Goal: Contribute content: Contribute content

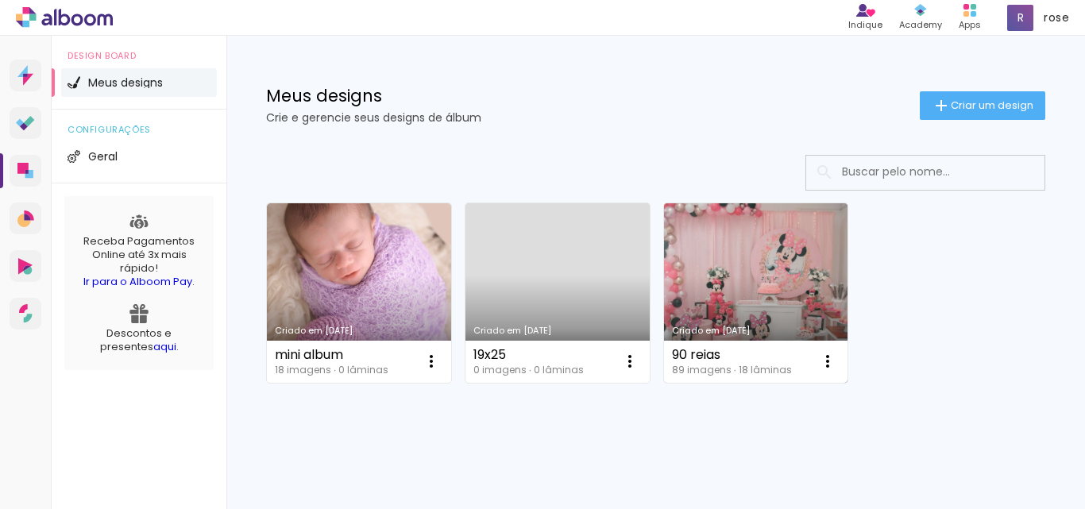
click at [731, 281] on link "Criado em [DATE]" at bounding box center [756, 293] width 184 height 180
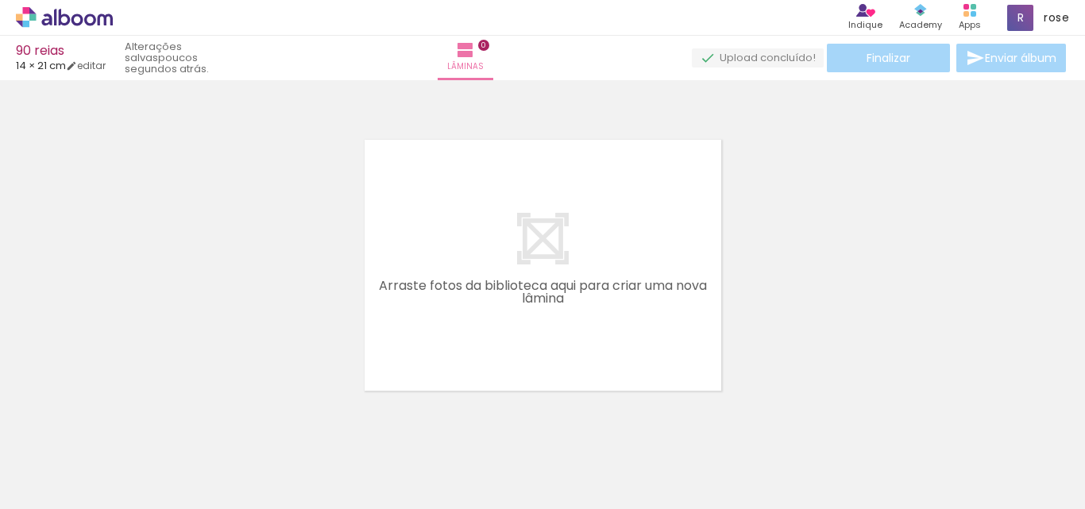
click at [128, 424] on iron-icon at bounding box center [124, 423] width 17 height 17
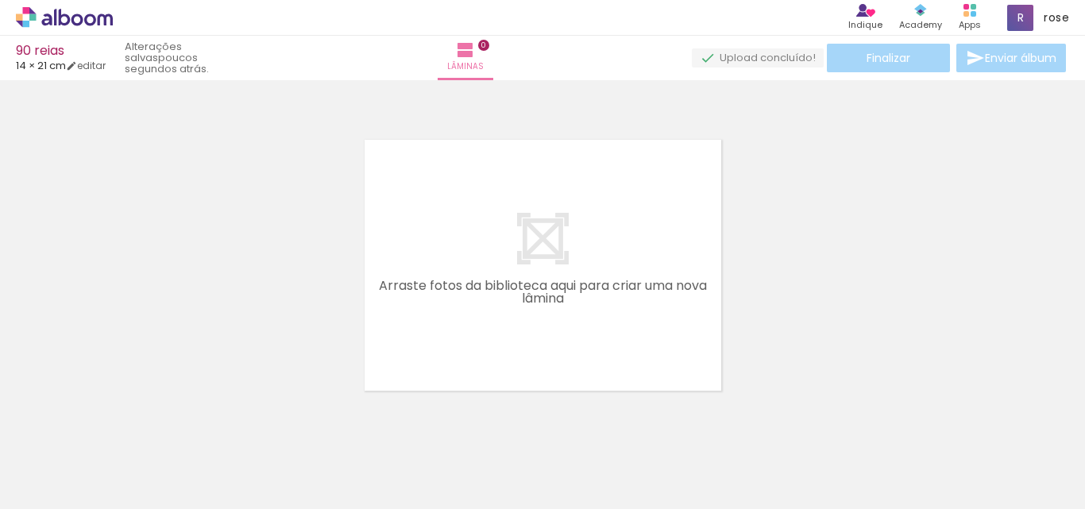
click at [128, 424] on iron-icon at bounding box center [124, 423] width 17 height 17
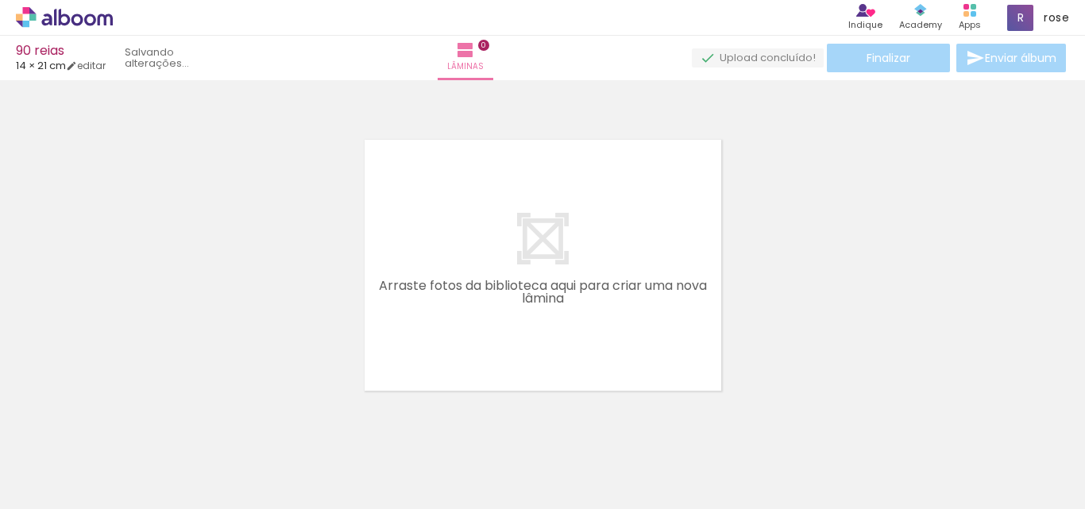
click at [128, 424] on iron-icon at bounding box center [124, 423] width 17 height 17
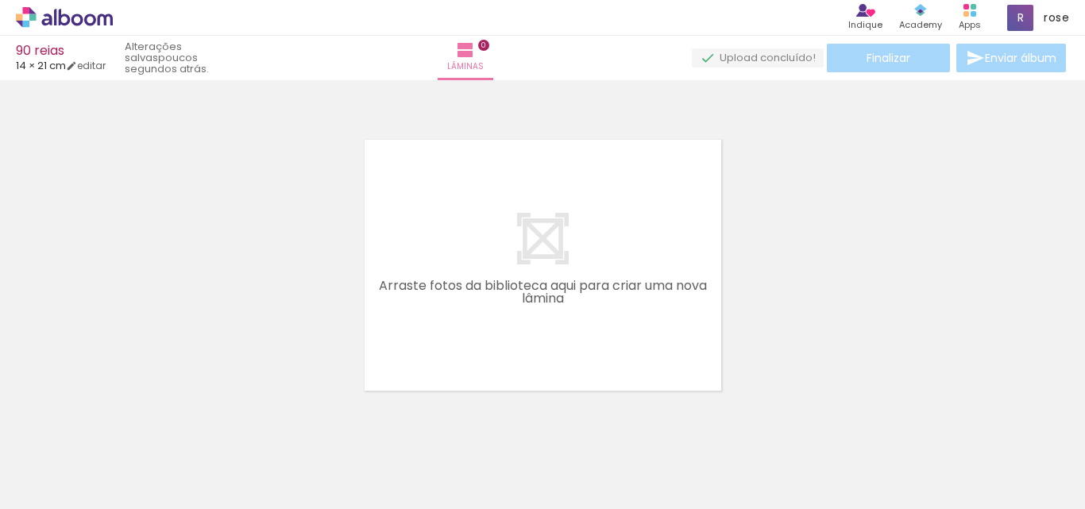
click at [128, 424] on iron-icon at bounding box center [124, 423] width 17 height 17
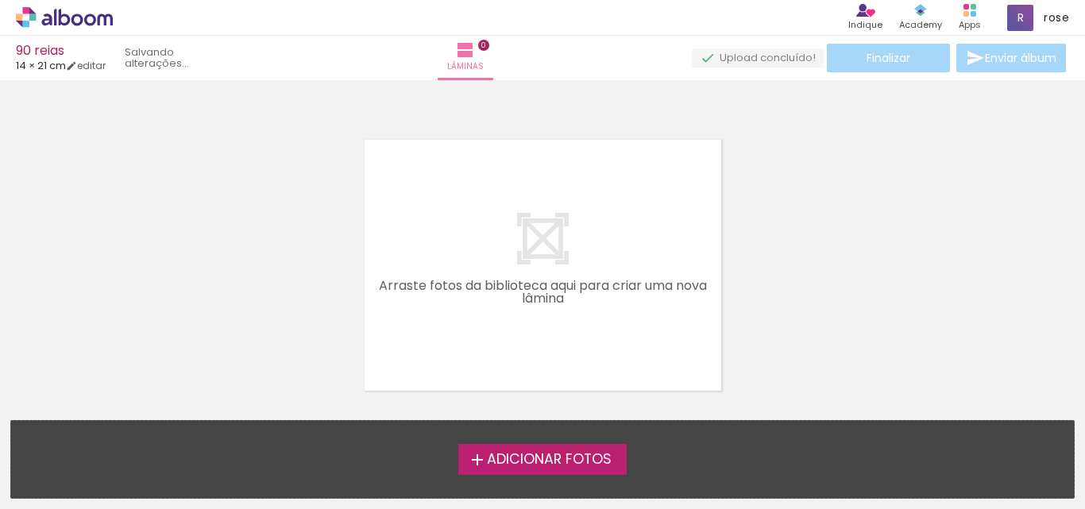
click at [128, 424] on div "Adicionar Fotos Solte suas fotos aqui..." at bounding box center [542, 459] width 1063 height 77
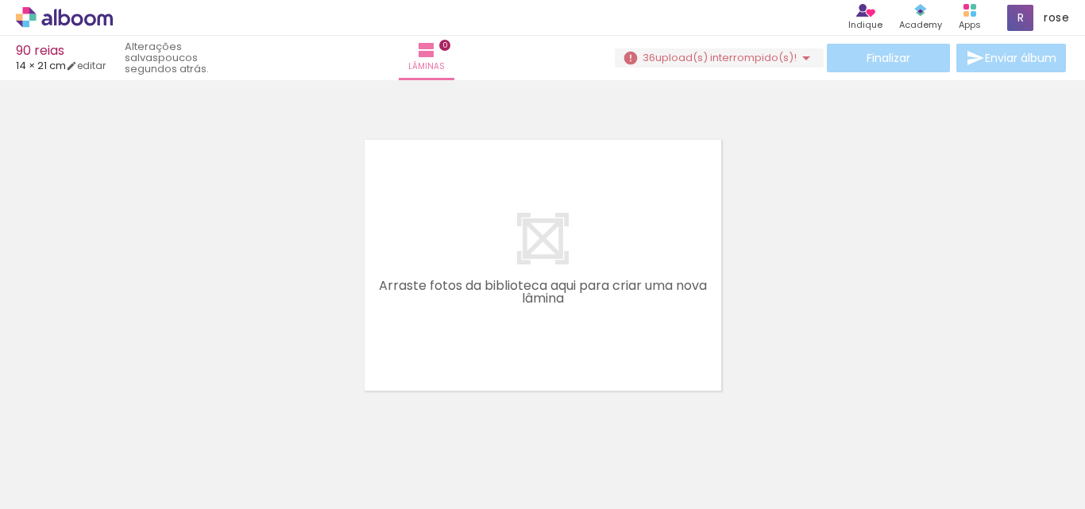
click at [801, 59] on iron-icon at bounding box center [806, 57] width 19 height 19
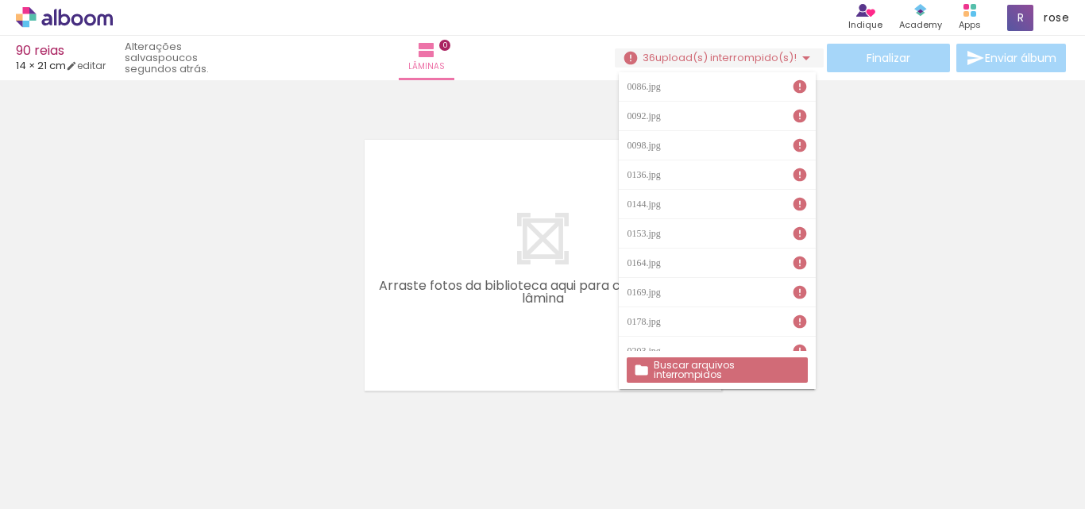
click at [792, 93] on iron-icon at bounding box center [800, 87] width 16 height 16
click at [0, 0] on slot "Buscar arquivos interrompidos" at bounding box center [0, 0] width 0 height 0
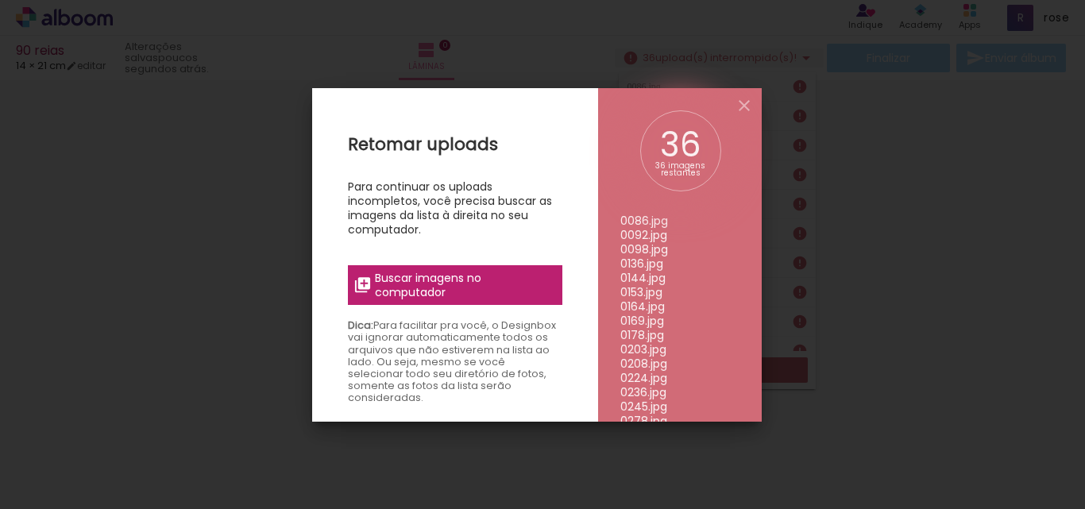
click at [656, 176] on div "36 imagens restantes" at bounding box center [681, 170] width 56 height 16
click at [496, 288] on span "Buscar imagens no computador" at bounding box center [463, 285] width 177 height 29
click at [0, 0] on input "file" at bounding box center [0, 0] width 0 height 0
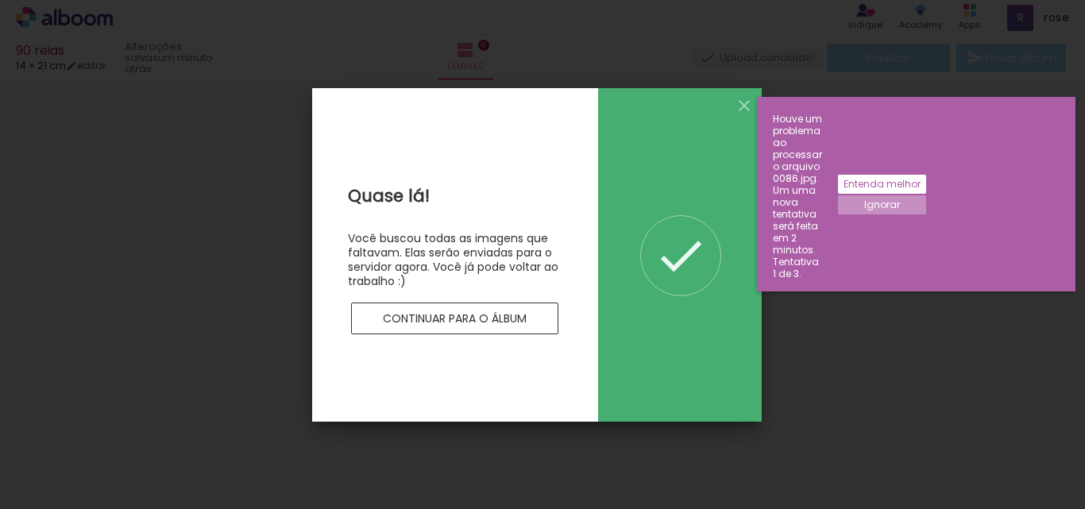
click at [665, 265] on iron-icon at bounding box center [681, 256] width 56 height 56
click at [0, 0] on slot "Continuar para o álbum" at bounding box center [0, 0] width 0 height 0
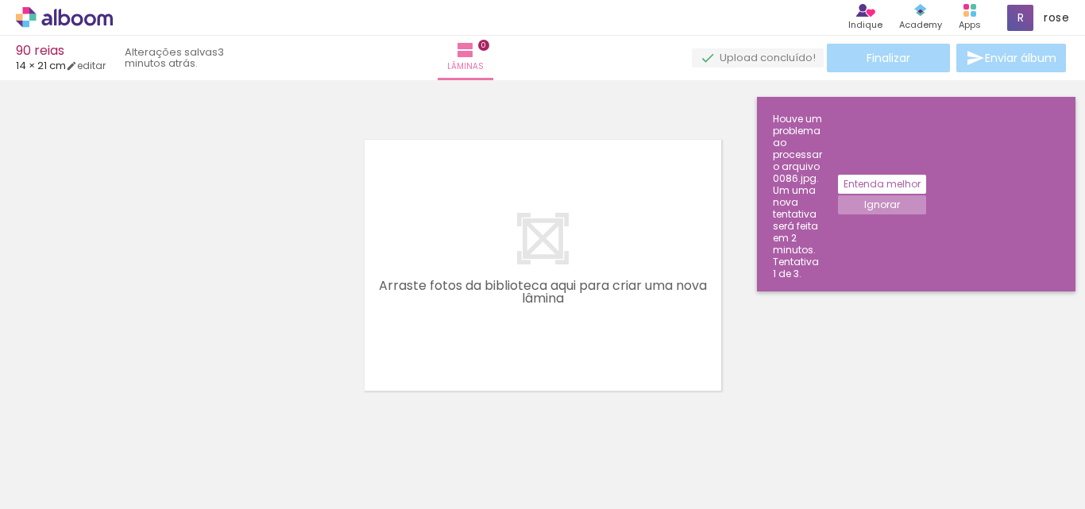
click at [129, 428] on iron-icon at bounding box center [124, 423] width 17 height 17
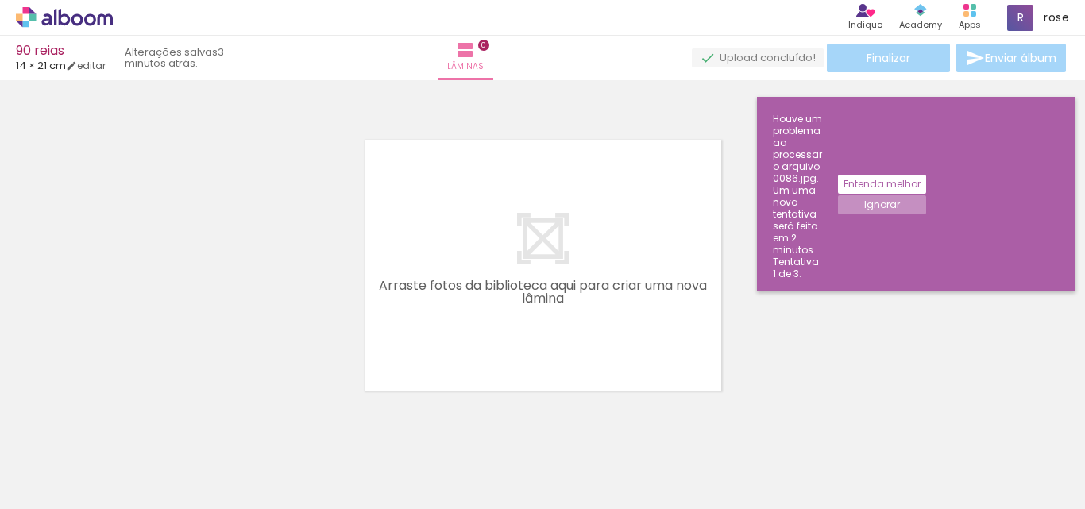
click at [129, 428] on iron-icon at bounding box center [124, 423] width 17 height 17
click at [129, 428] on iron-horizontal-list at bounding box center [114, 459] width 32 height 99
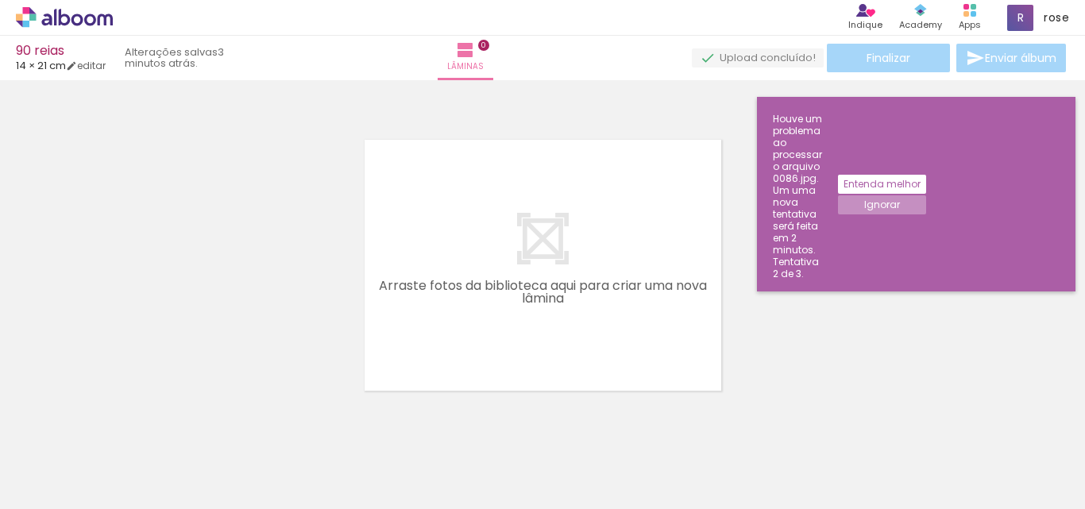
click at [130, 474] on iron-horizontal-list at bounding box center [114, 459] width 32 height 99
click at [130, 463] on iron-horizontal-list at bounding box center [114, 459] width 32 height 99
drag, startPoint x: 263, startPoint y: 452, endPoint x: 351, endPoint y: 394, distance: 105.5
click at [351, 394] on quentale-workspace at bounding box center [542, 254] width 1085 height 509
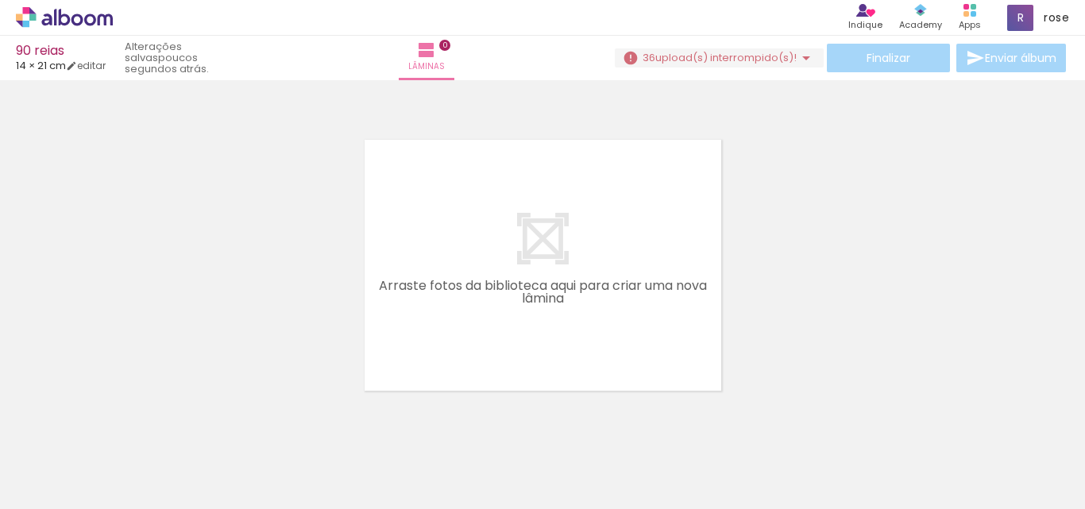
click at [133, 420] on iron-icon at bounding box center [124, 423] width 17 height 17
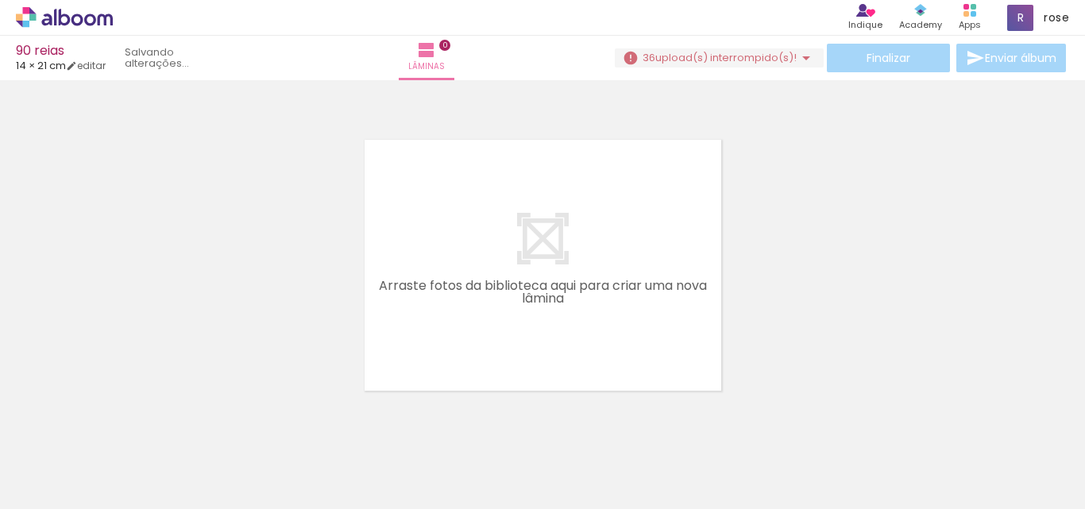
click at [133, 420] on iron-icon at bounding box center [124, 423] width 17 height 17
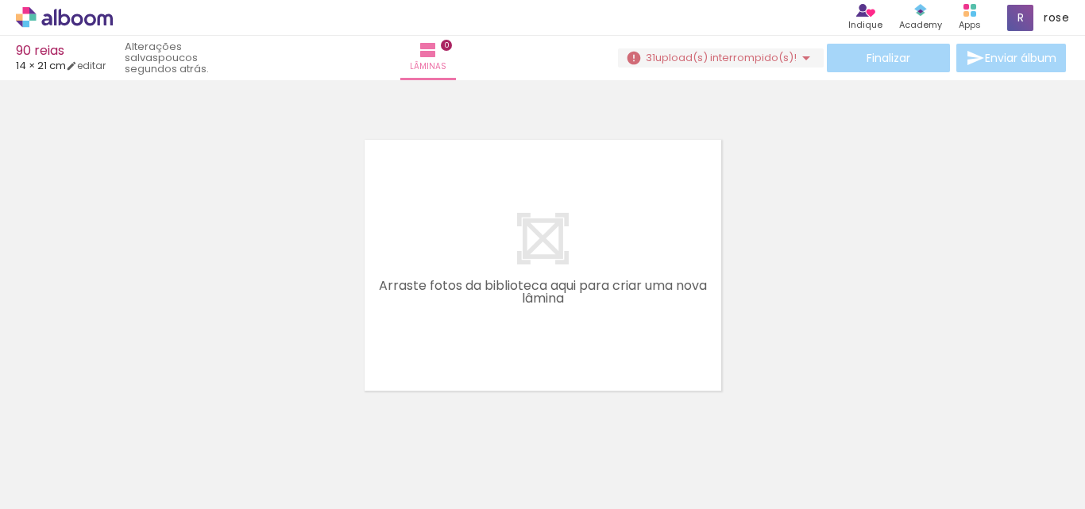
click at [133, 420] on iron-icon at bounding box center [124, 423] width 17 height 17
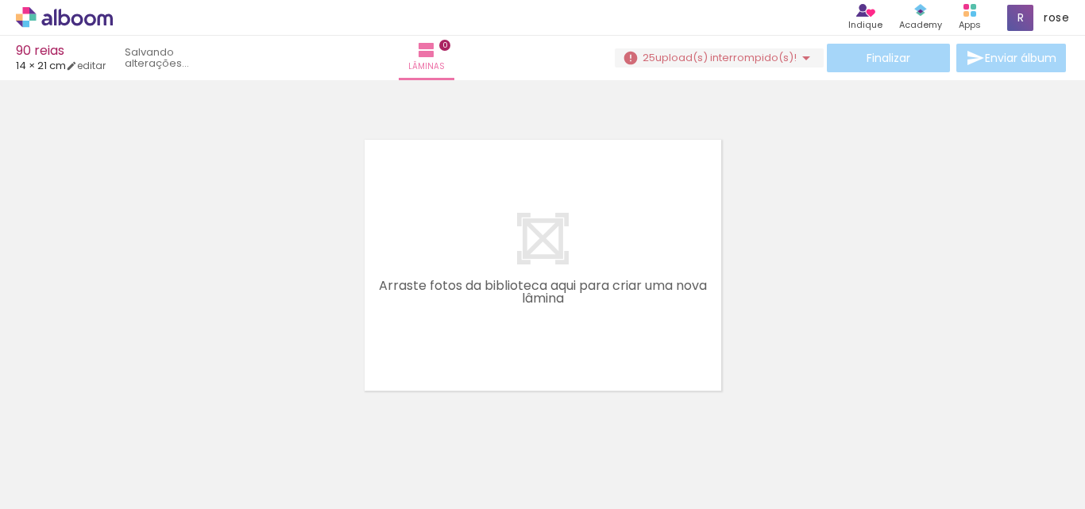
click at [133, 420] on iron-icon at bounding box center [124, 423] width 17 height 17
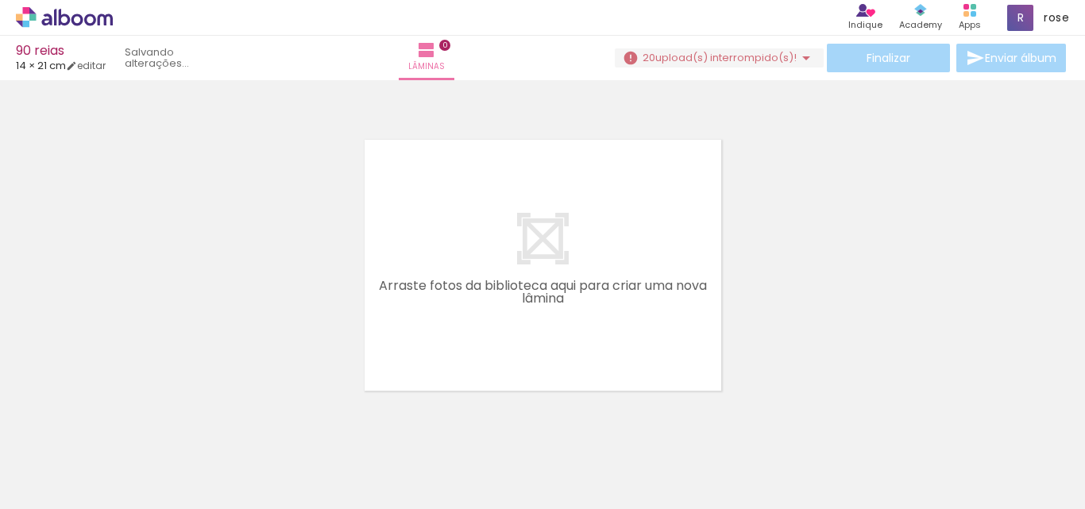
click at [133, 420] on iron-icon at bounding box center [124, 423] width 17 height 17
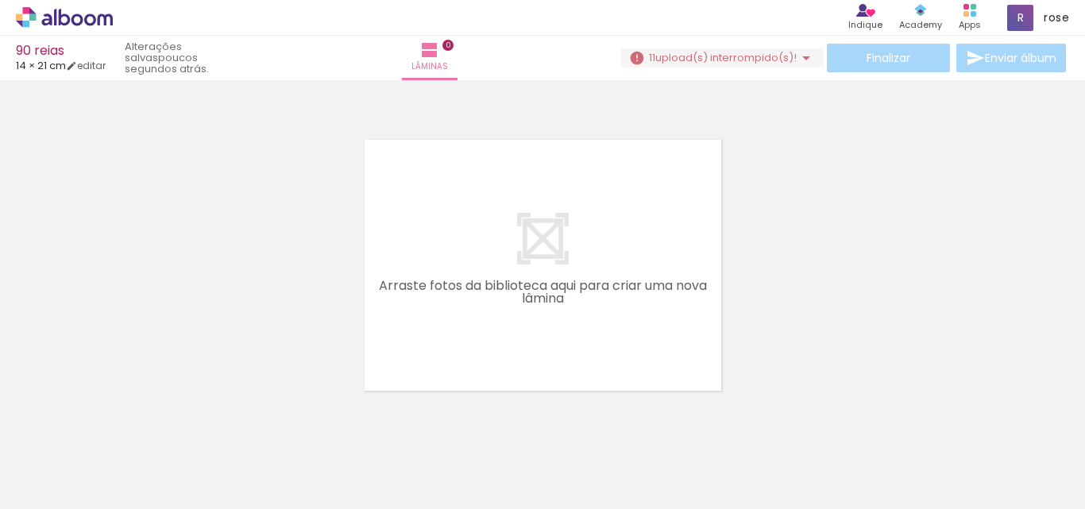
click at [127, 420] on iron-icon at bounding box center [124, 423] width 17 height 17
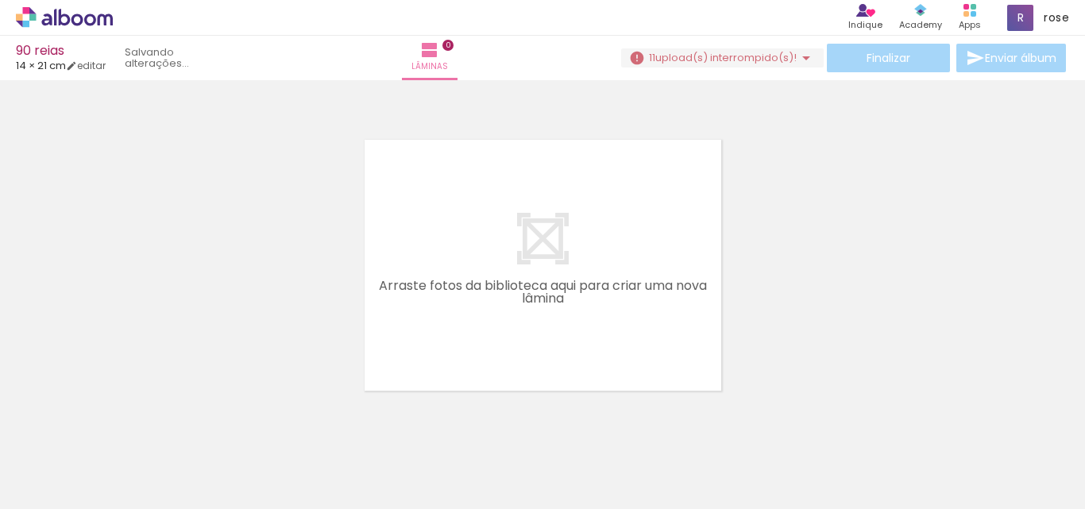
click at [127, 420] on iron-icon at bounding box center [124, 423] width 17 height 17
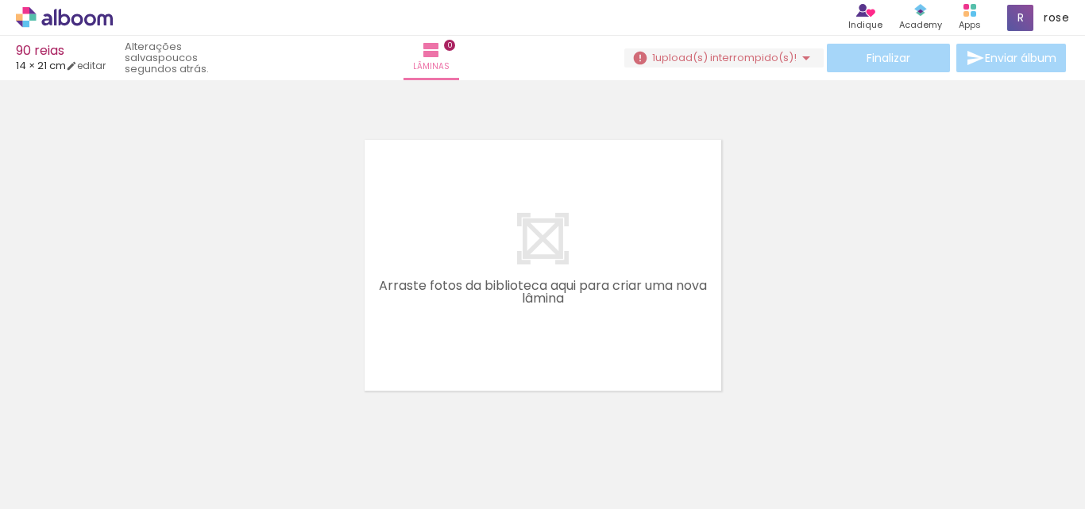
click at [127, 420] on iron-icon at bounding box center [124, 423] width 17 height 17
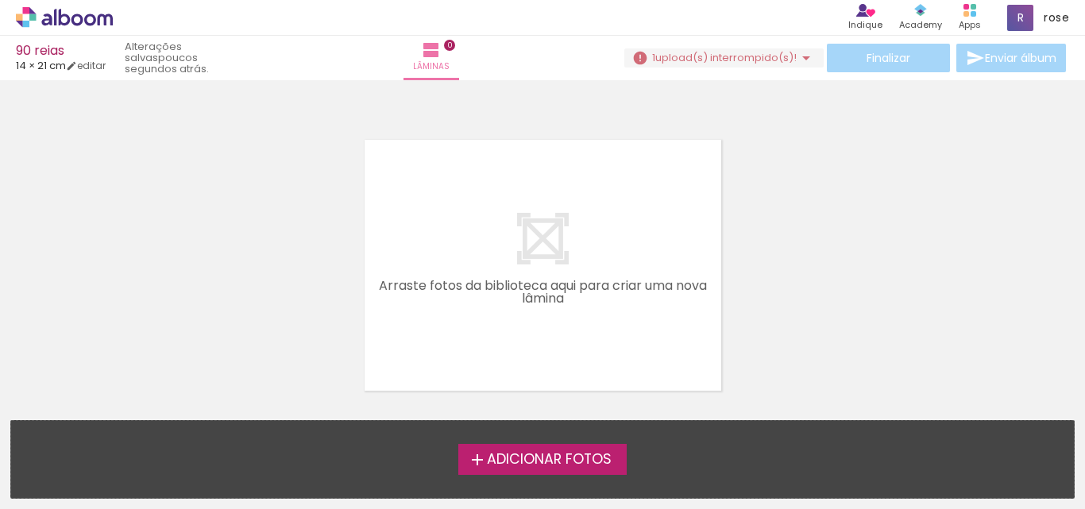
click at [127, 421] on div "Adicionar Fotos Solte suas fotos aqui..." at bounding box center [542, 459] width 1063 height 77
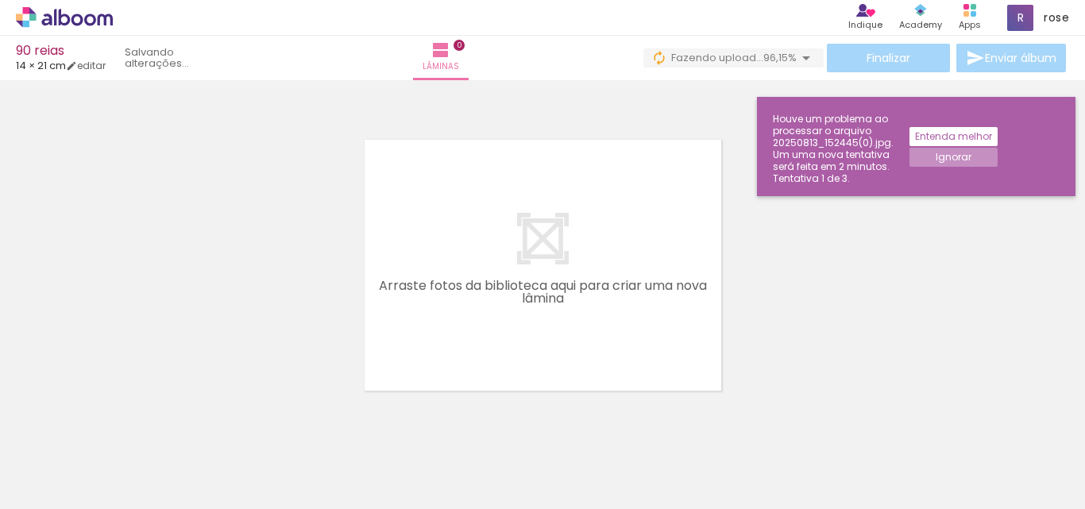
scroll to position [0, 2081]
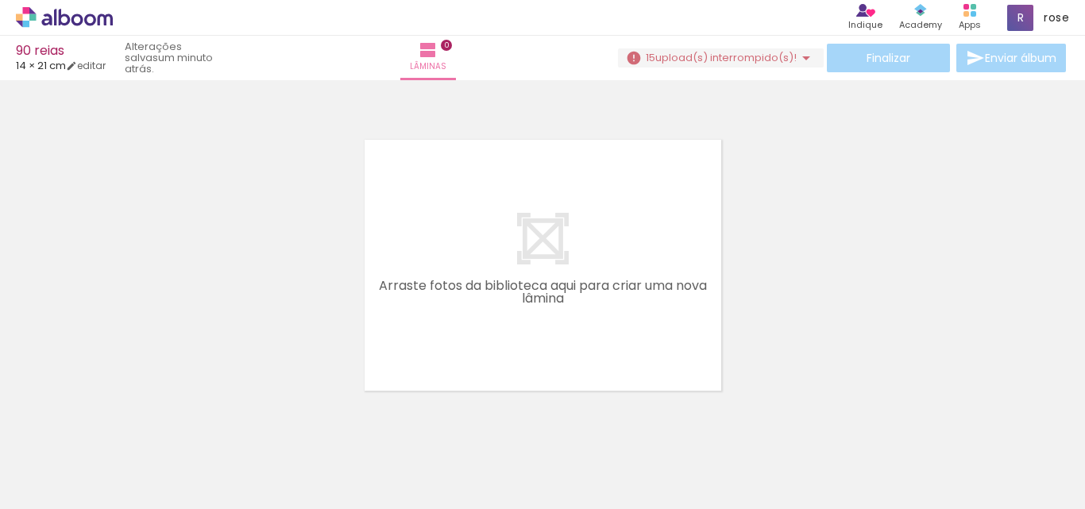
scroll to position [0, 1928]
click at [720, 58] on span "upload(s) interrompido(s)!" at bounding box center [725, 57] width 141 height 15
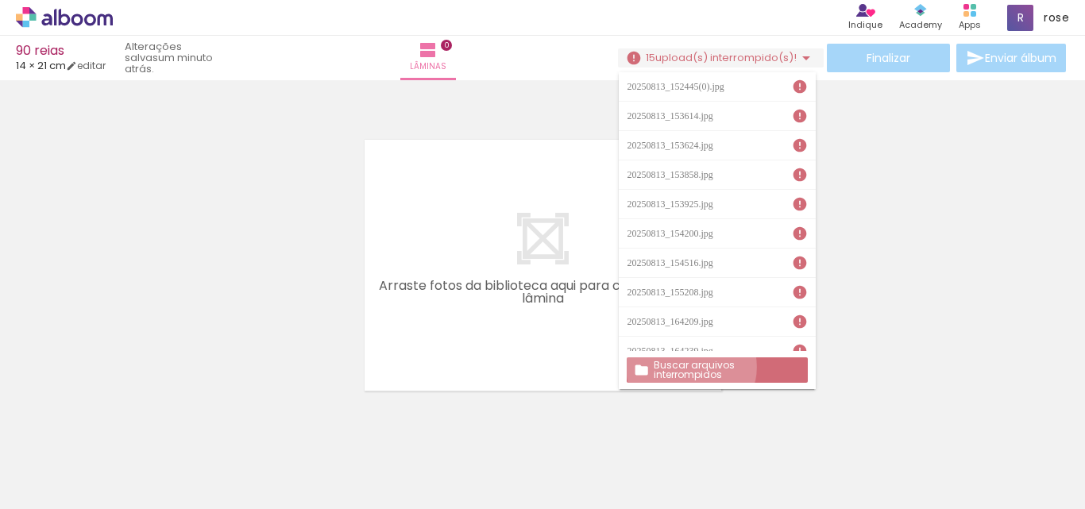
click at [0, 0] on slot "Buscar arquivos interrompidos" at bounding box center [0, 0] width 0 height 0
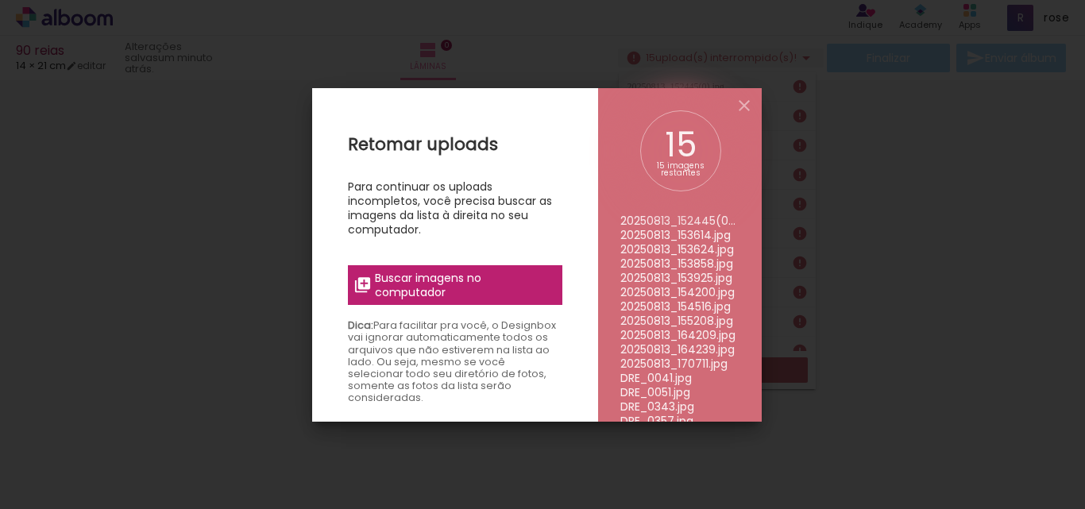
click at [404, 283] on span "Buscar imagens no computador" at bounding box center [463, 285] width 177 height 29
click at [0, 0] on input "file" at bounding box center [0, 0] width 0 height 0
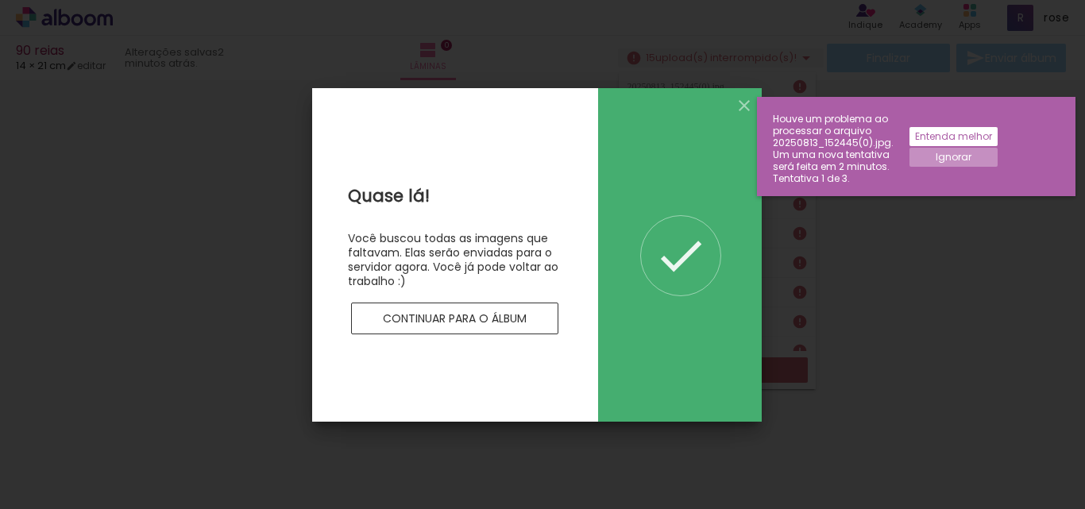
click at [479, 329] on paper-button "Continuar para o álbum" at bounding box center [455, 319] width 208 height 32
